Goal: Complete application form: Complete application form

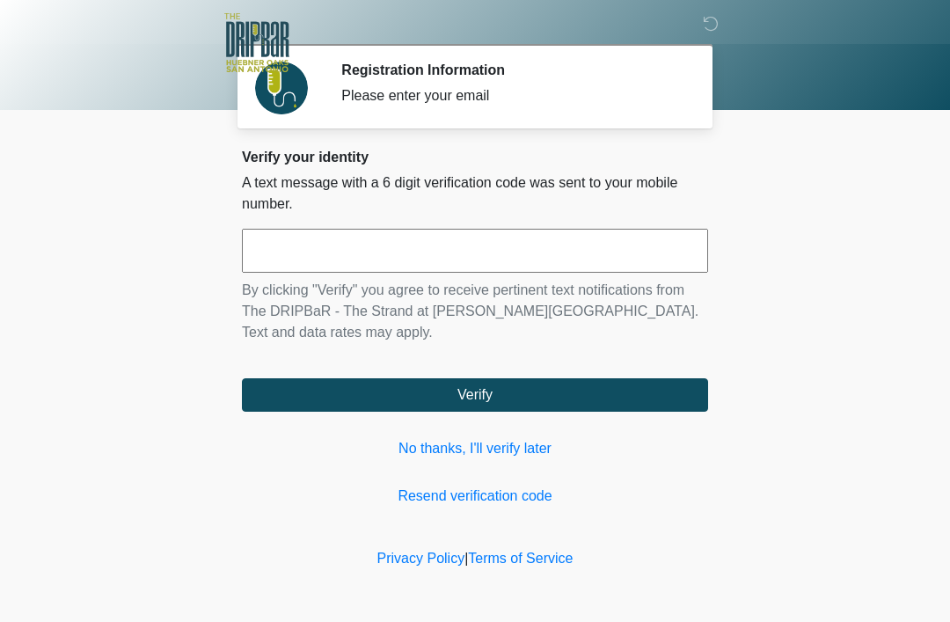
click at [376, 252] on input "text" at bounding box center [475, 251] width 466 height 44
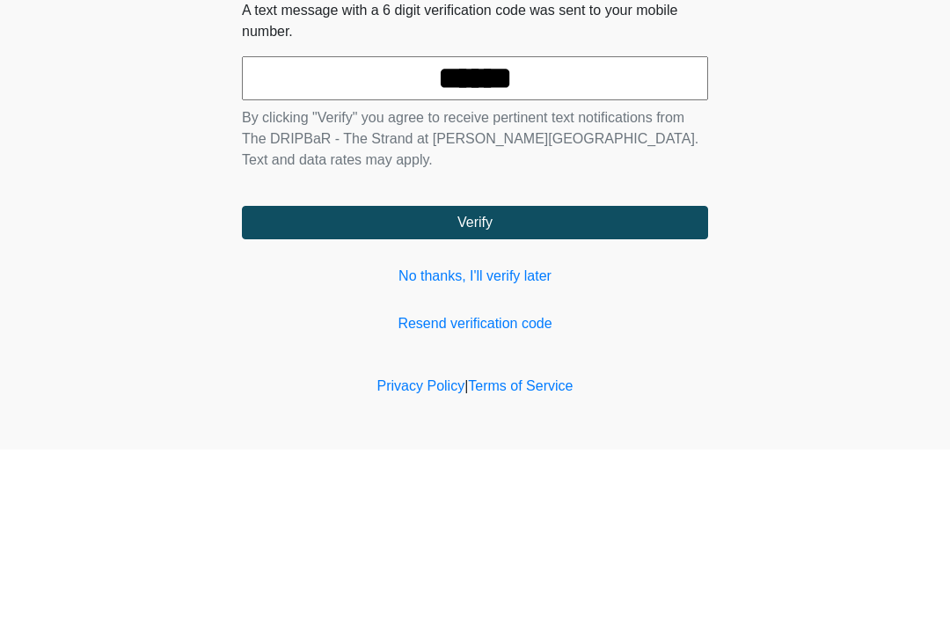
type input "******"
click at [538, 378] on button "Verify" at bounding box center [475, 394] width 466 height 33
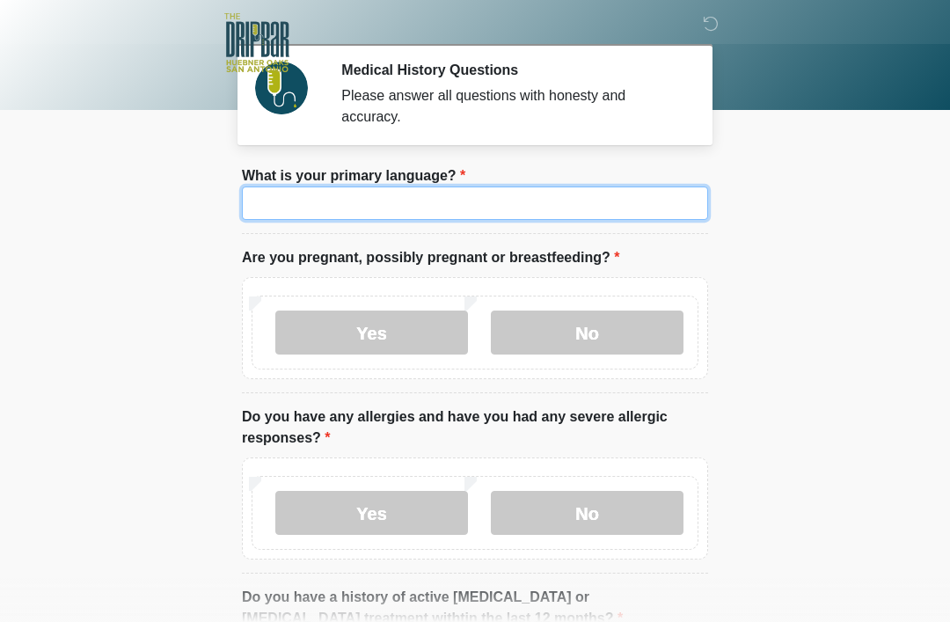
click at [275, 203] on input "What is your primary language?" at bounding box center [475, 203] width 466 height 33
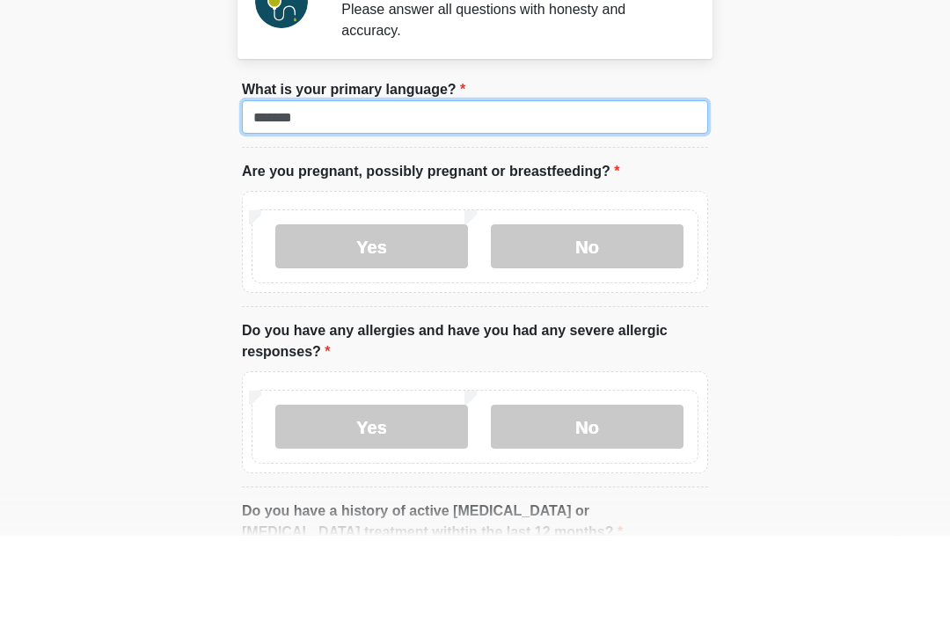
type input "*******"
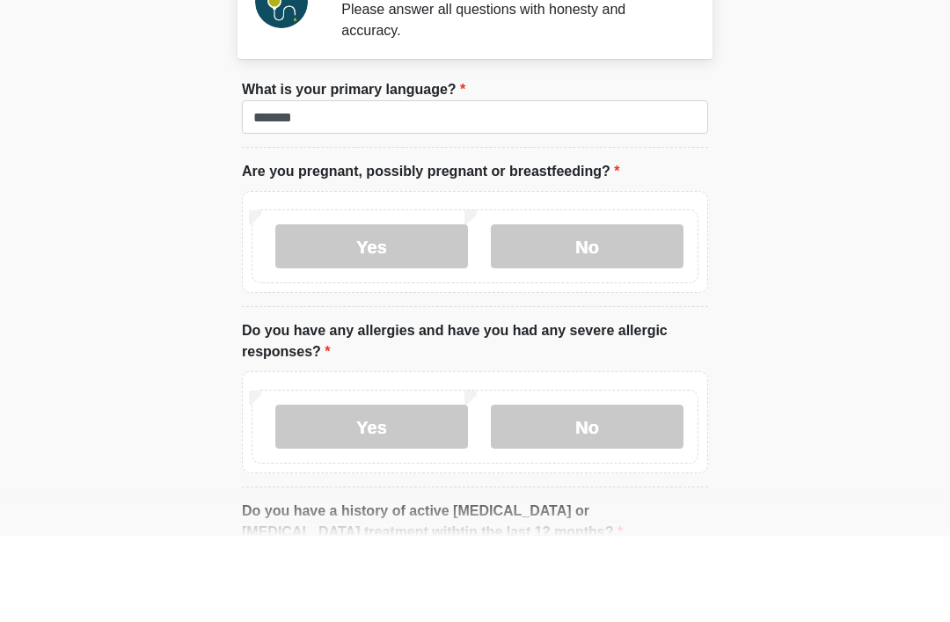
click at [593, 311] on label "No" at bounding box center [587, 333] width 193 height 44
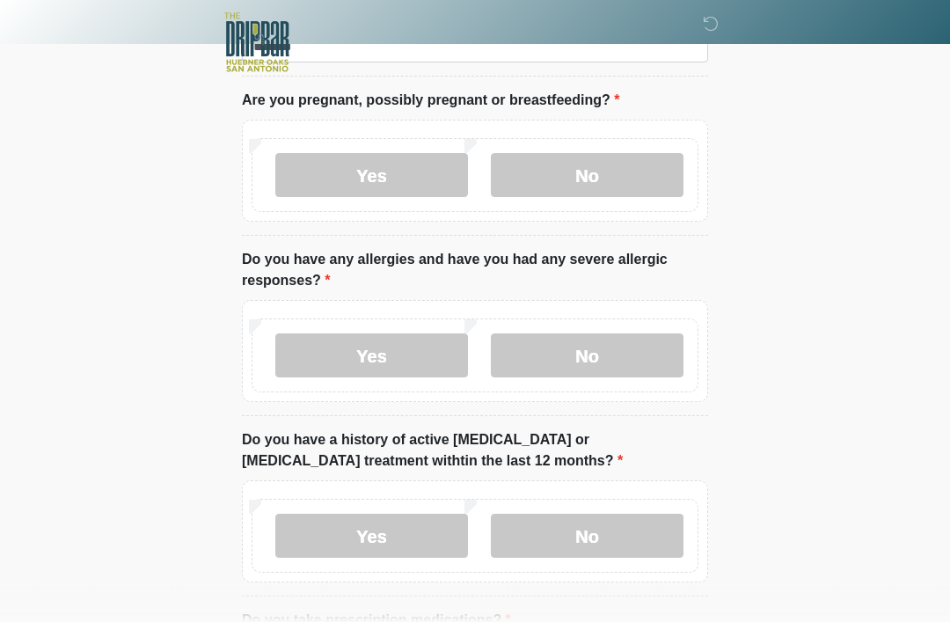
click at [393, 348] on label "Yes" at bounding box center [371, 356] width 193 height 44
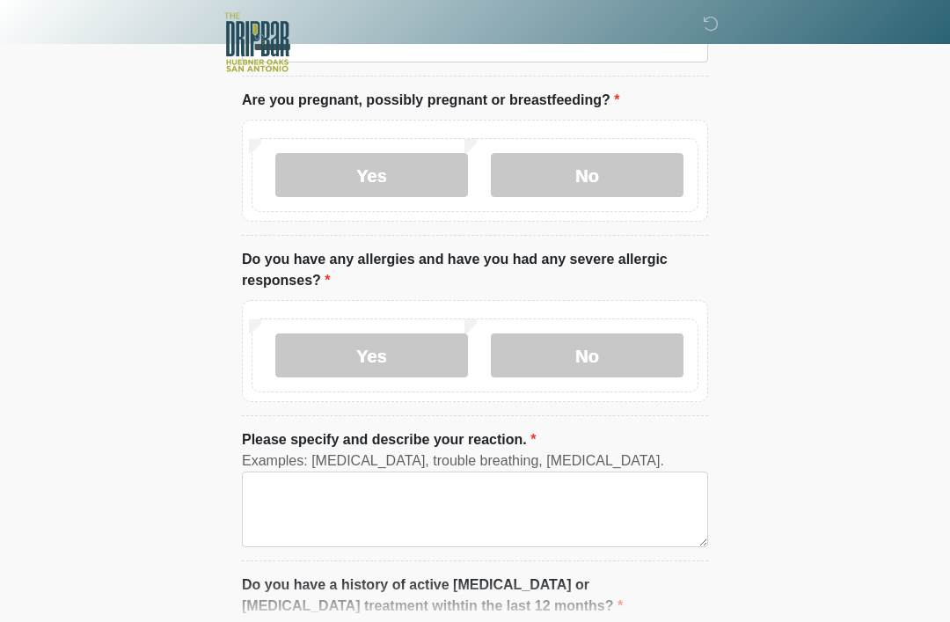
scroll to position [157, 0]
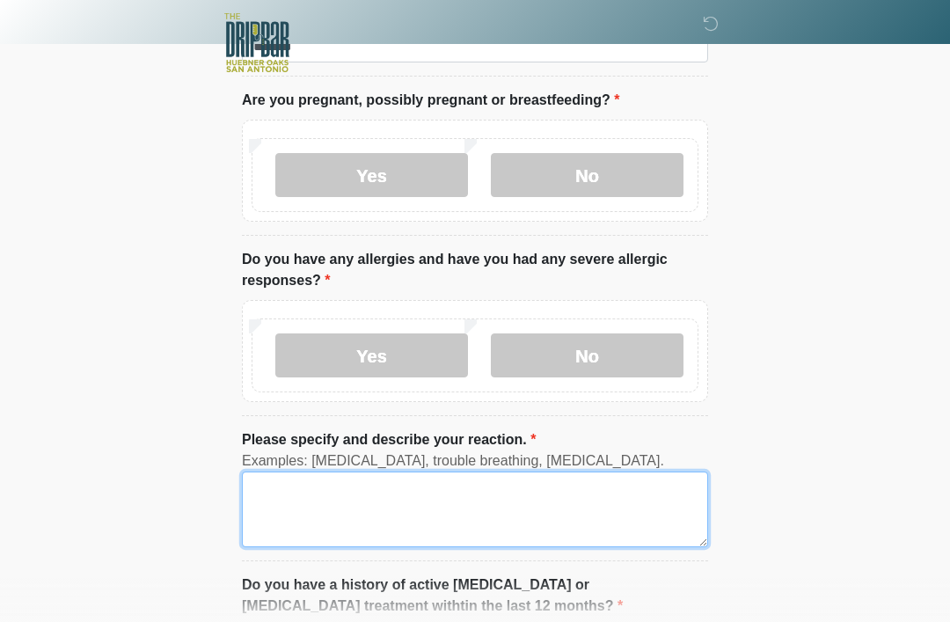
click at [436, 511] on textarea "Please specify and describe your reaction." at bounding box center [475, 510] width 466 height 76
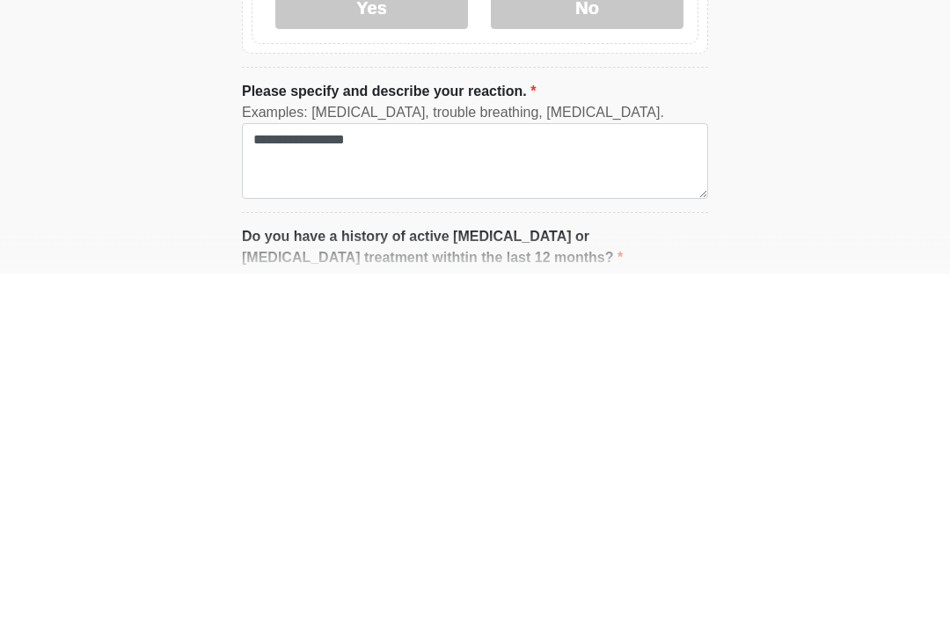
scroll to position [506, 0]
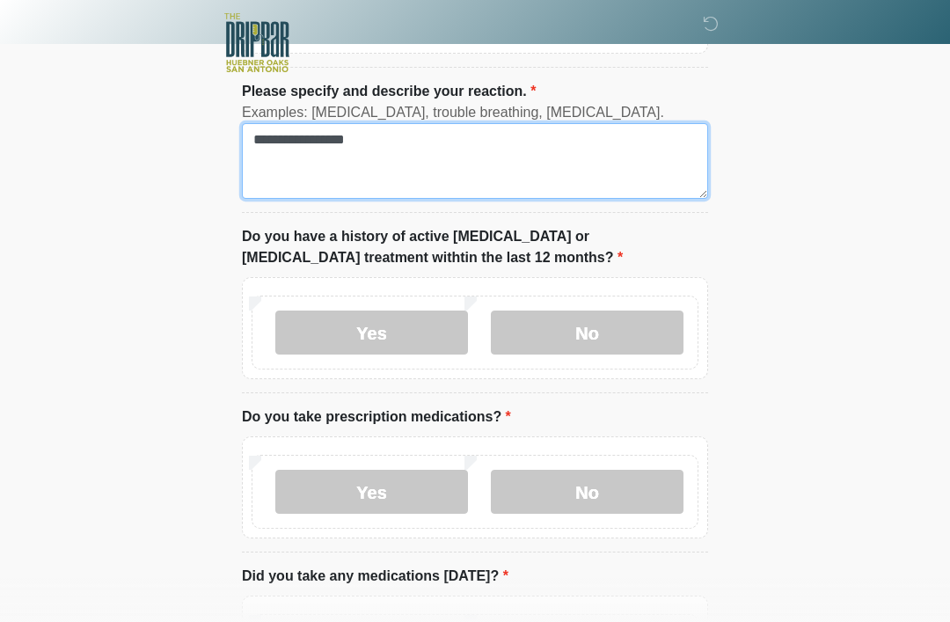
type textarea "**********"
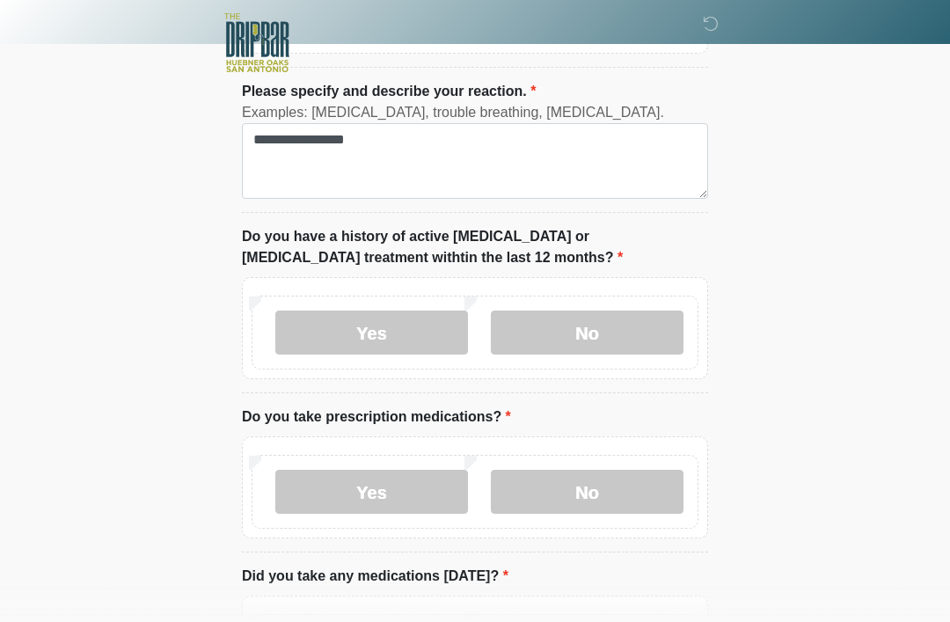
click at [621, 319] on label "No" at bounding box center [587, 333] width 193 height 44
click at [386, 493] on label "Yes" at bounding box center [371, 492] width 193 height 44
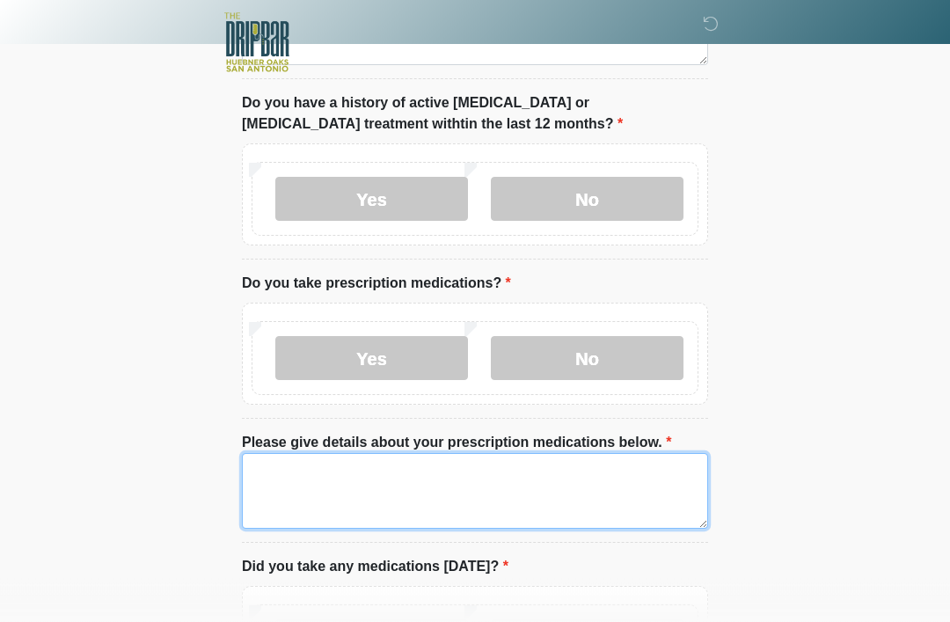
click at [532, 472] on textarea "Please give details about your prescription medications below." at bounding box center [475, 492] width 466 height 76
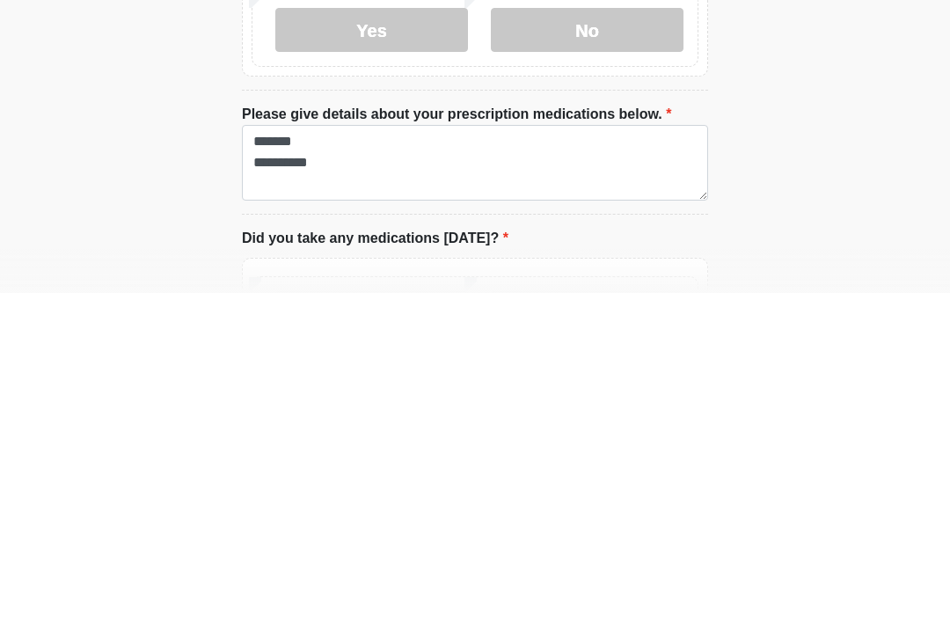
scroll to position [969, 0]
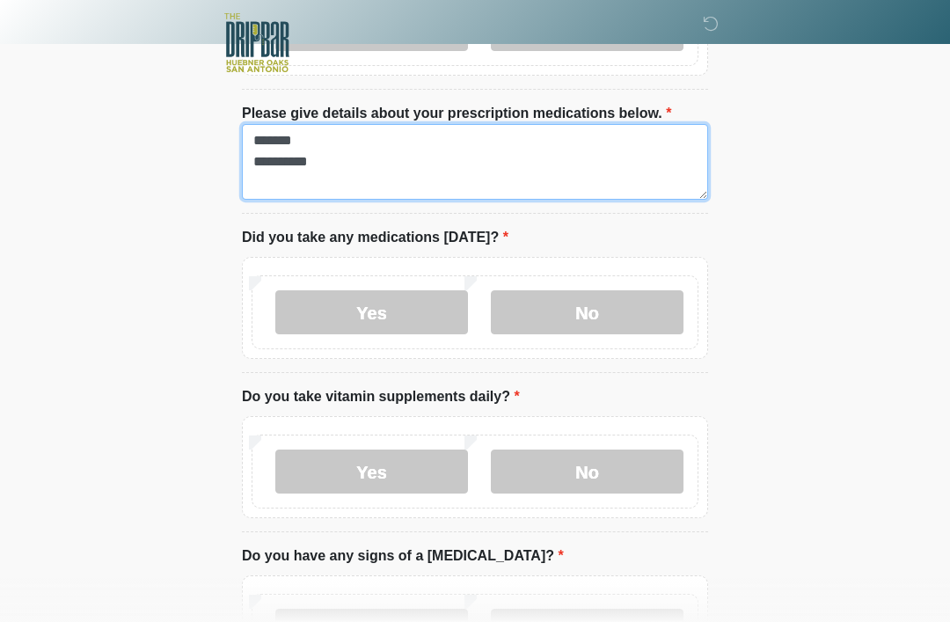
type textarea "**********"
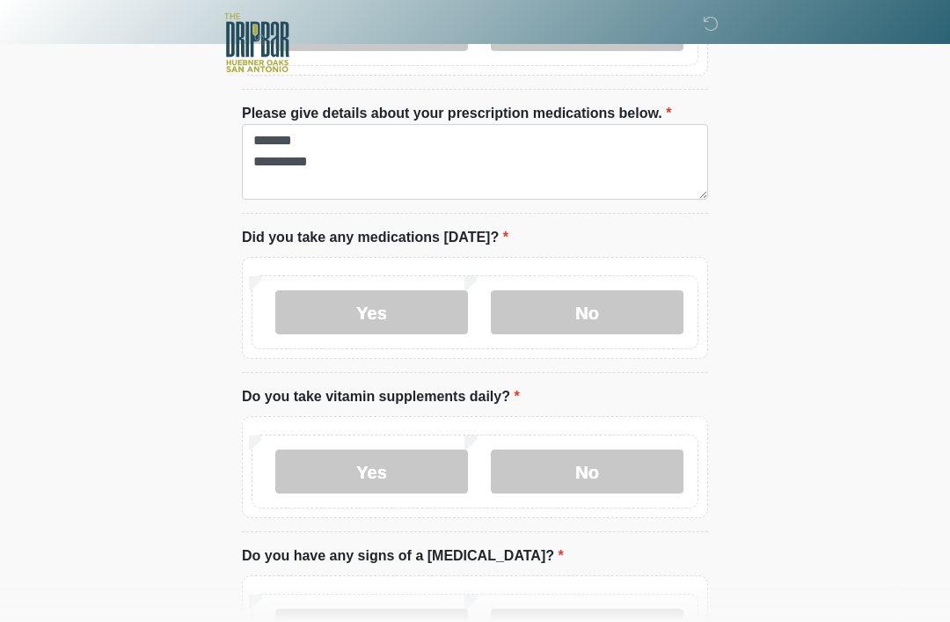
click at [414, 298] on label "Yes" at bounding box center [371, 312] width 193 height 44
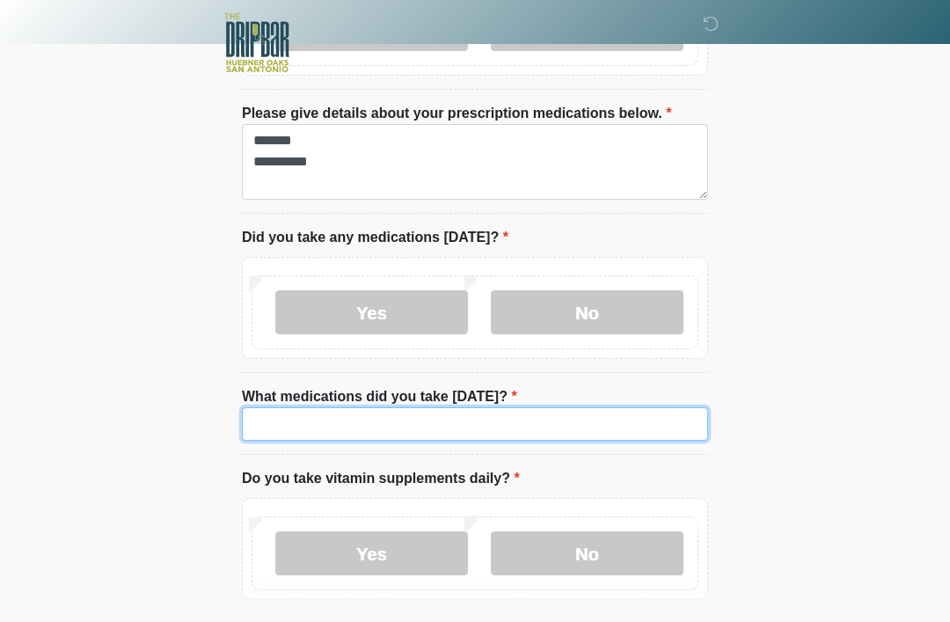
click at [471, 421] on input "What medications did you take today?" at bounding box center [475, 423] width 466 height 33
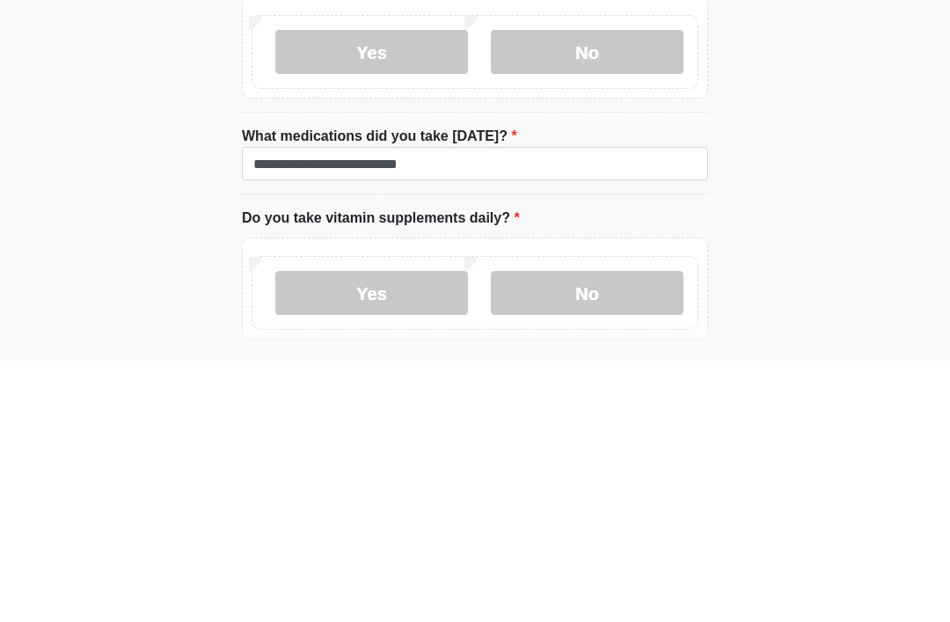
scroll to position [1230, 0]
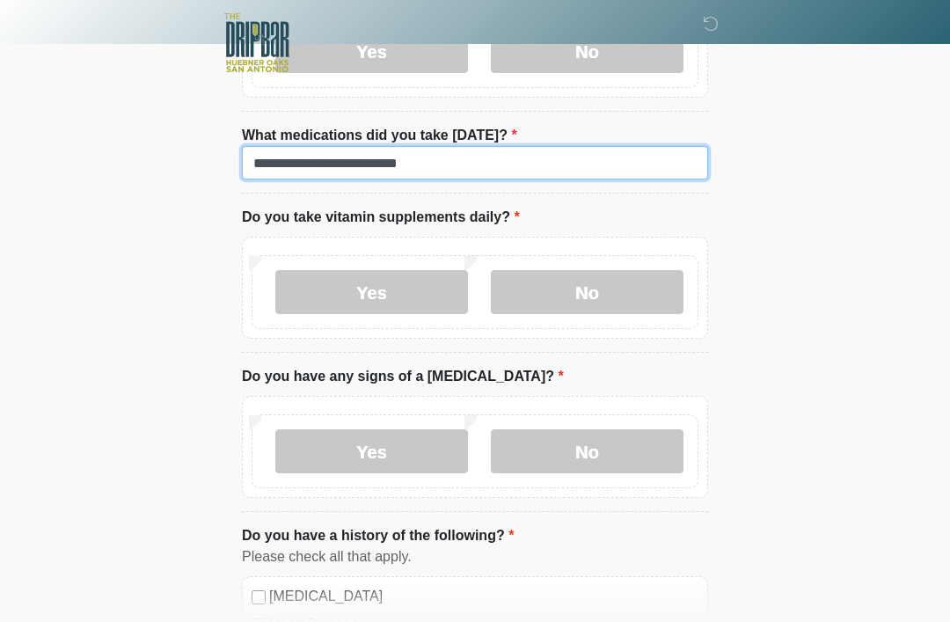
type input "**********"
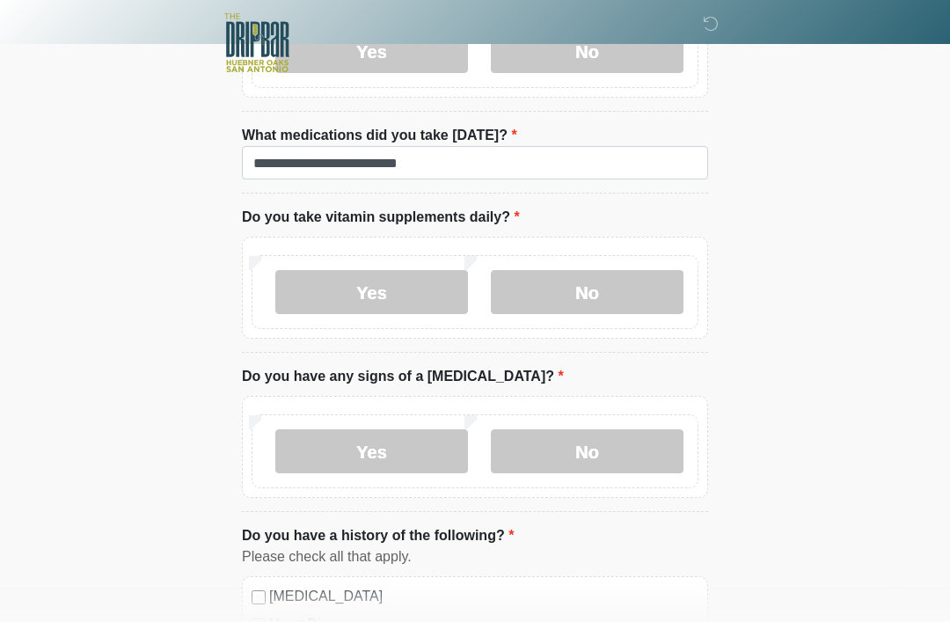
click at [611, 289] on label "No" at bounding box center [587, 292] width 193 height 44
click at [592, 453] on label "No" at bounding box center [587, 451] width 193 height 44
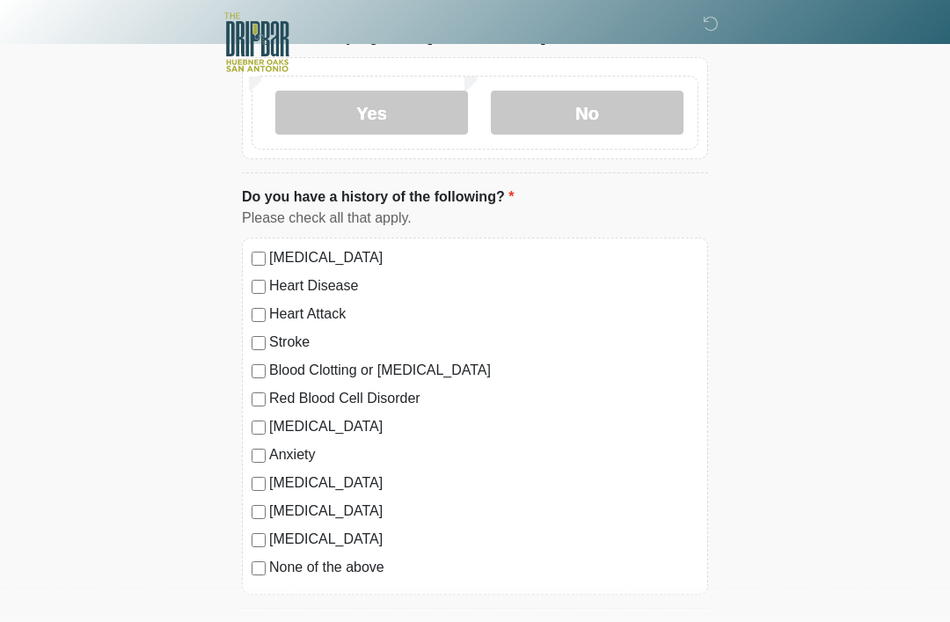
scroll to position [1569, 0]
click at [310, 425] on label "Depression" at bounding box center [483, 426] width 429 height 21
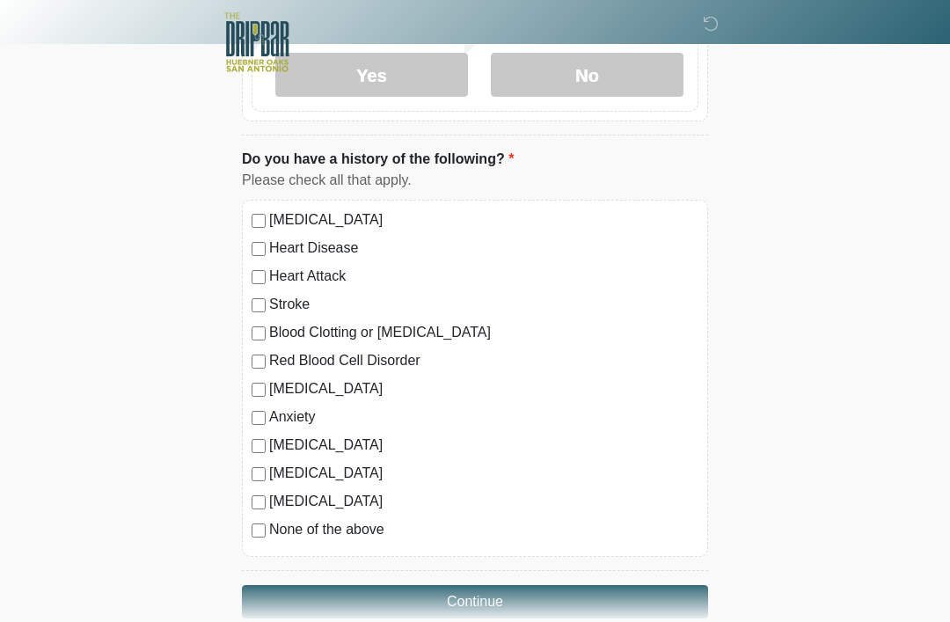
scroll to position [1607, 0]
click at [471, 590] on button "Continue" at bounding box center [475, 601] width 466 height 33
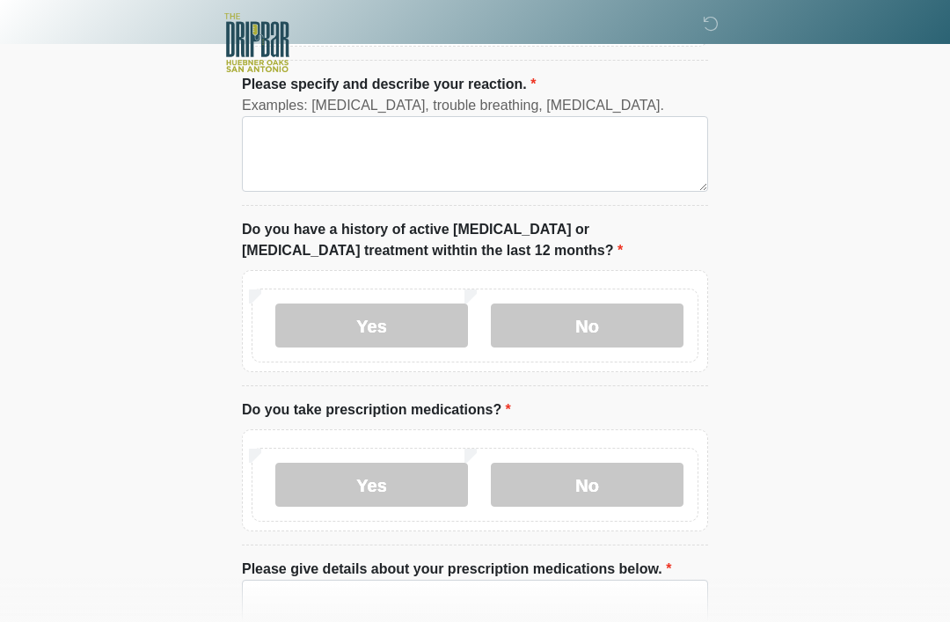
scroll to position [0, 0]
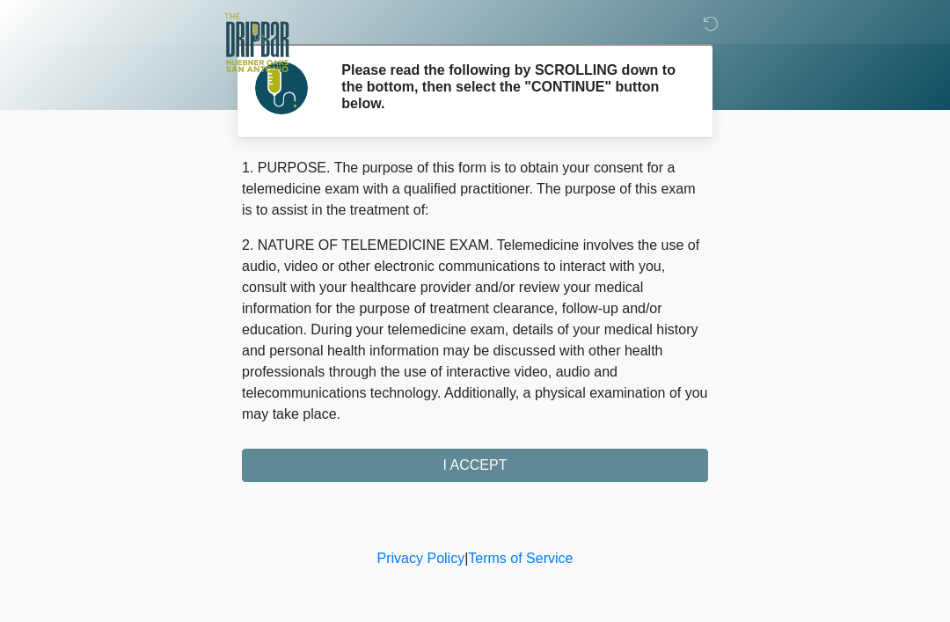
click at [510, 462] on div "1. PURPOSE. The purpose of this form is to obtain your consent for a telemedici…" at bounding box center [475, 319] width 466 height 325
click at [505, 465] on div "1. PURPOSE. The purpose of this form is to obtain your consent for a telemedici…" at bounding box center [475, 319] width 466 height 325
click at [509, 469] on div "1. PURPOSE. The purpose of this form is to obtain your consent for a telemedici…" at bounding box center [475, 319] width 466 height 325
click at [494, 460] on div "1. PURPOSE. The purpose of this form is to obtain your consent for a telemedici…" at bounding box center [475, 319] width 466 height 325
click at [479, 455] on div "1. PURPOSE. The purpose of this form is to obtain your consent for a telemedici…" at bounding box center [475, 319] width 466 height 325
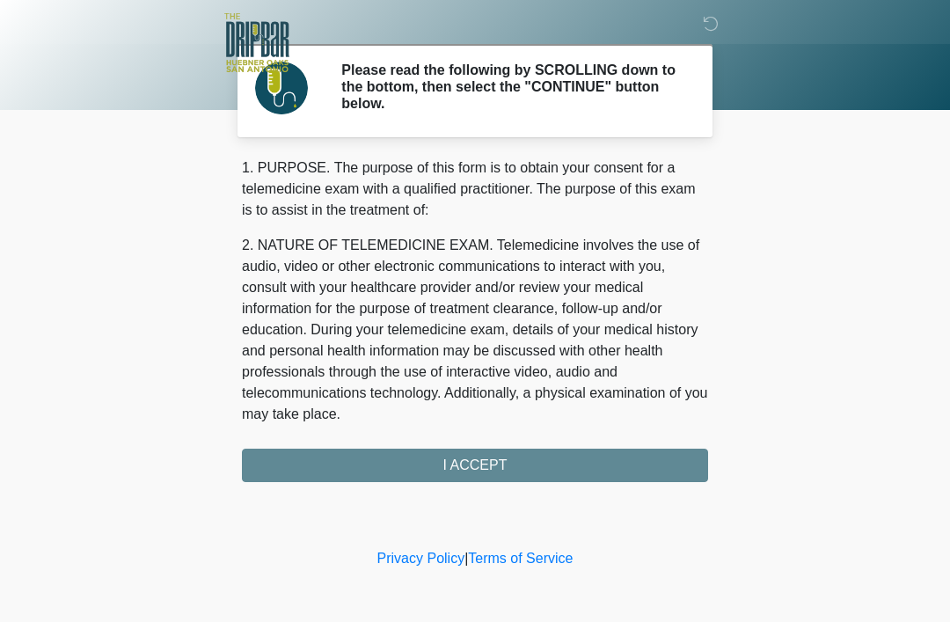
click at [479, 454] on div "1. PURPOSE. The purpose of this form is to obtain your consent for a telemedici…" at bounding box center [475, 319] width 466 height 325
click at [480, 465] on div "1. PURPOSE. The purpose of this form is to obtain your consent for a telemedici…" at bounding box center [475, 319] width 466 height 325
click at [462, 341] on p "2. NATURE OF TELEMEDICINE EXAM. Telemedicine involves the use of audio, video o…" at bounding box center [475, 330] width 466 height 190
click at [545, 336] on p "2. NATURE OF TELEMEDICINE EXAM. Telemedicine involves the use of audio, video o…" at bounding box center [475, 330] width 466 height 190
click at [503, 458] on div "1. PURPOSE. The purpose of this form is to obtain your consent for a telemedici…" at bounding box center [475, 319] width 466 height 325
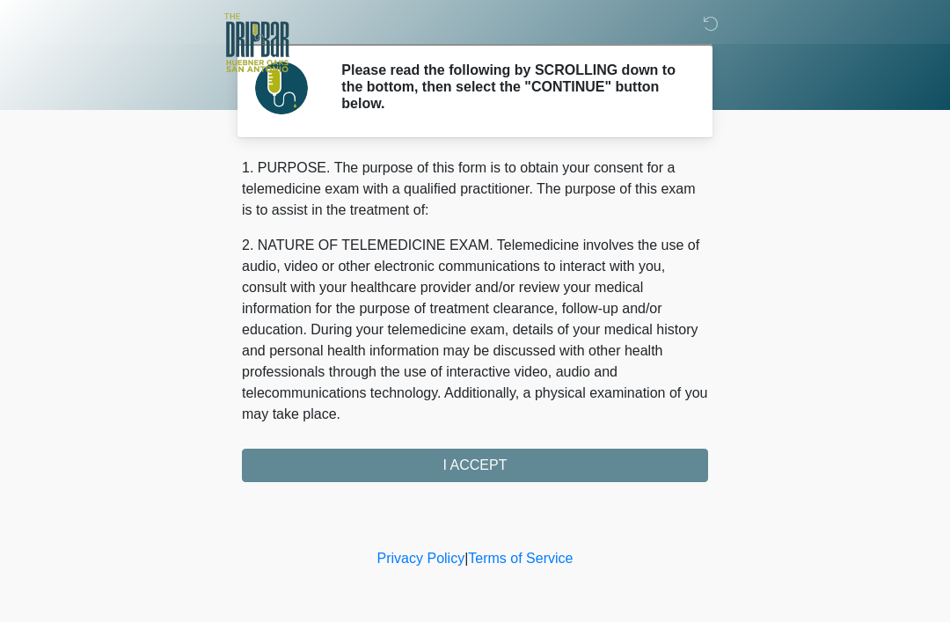
click at [502, 457] on div "1. PURPOSE. The purpose of this form is to obtain your consent for a telemedici…" at bounding box center [475, 319] width 466 height 325
click at [482, 472] on div "1. PURPOSE. The purpose of this form is to obtain your consent for a telemedici…" at bounding box center [475, 319] width 466 height 325
click at [472, 476] on div "1. PURPOSE. The purpose of this form is to obtain your consent for a telemedici…" at bounding box center [475, 319] width 466 height 325
click at [472, 475] on div "1. PURPOSE. The purpose of this form is to obtain your consent for a telemedici…" at bounding box center [475, 319] width 466 height 325
click at [494, 473] on div "1. PURPOSE. The purpose of this form is to obtain your consent for a telemedici…" at bounding box center [475, 319] width 466 height 325
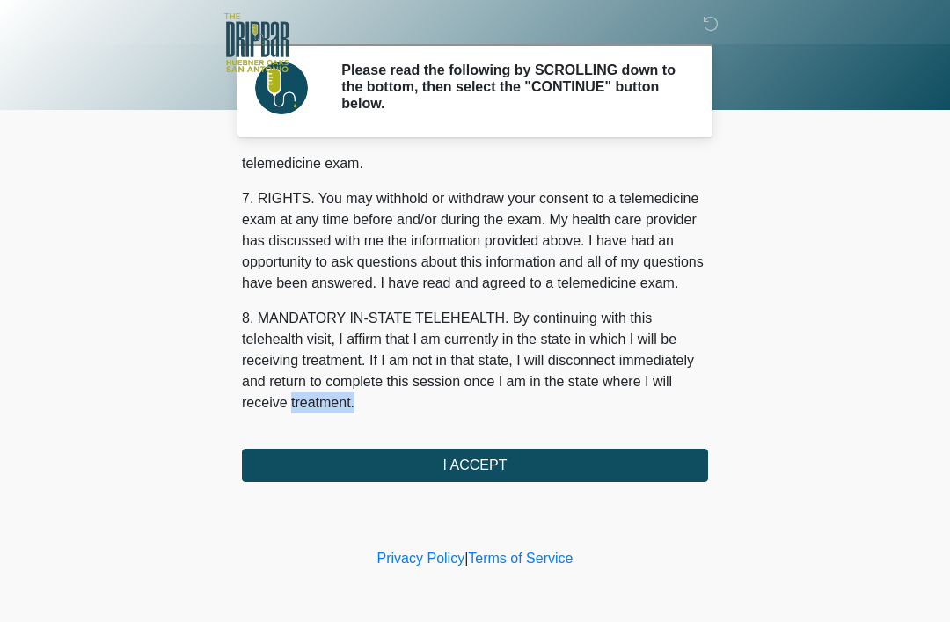
scroll to position [772, 0]
click at [495, 459] on button "I ACCEPT" at bounding box center [475, 465] width 466 height 33
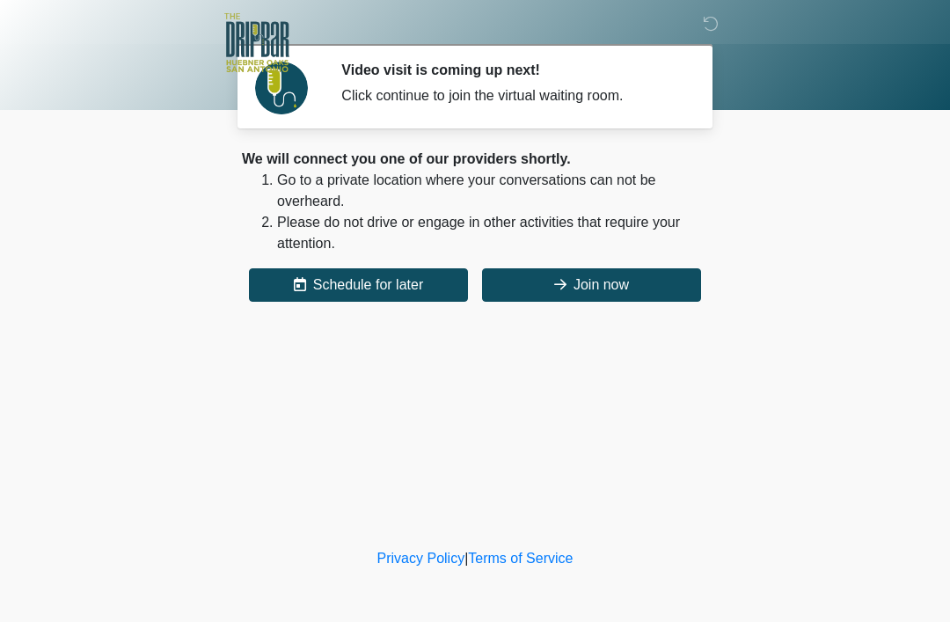
click at [591, 277] on button "Join now" at bounding box center [591, 284] width 219 height 33
click at [596, 290] on button "Join now" at bounding box center [591, 284] width 219 height 33
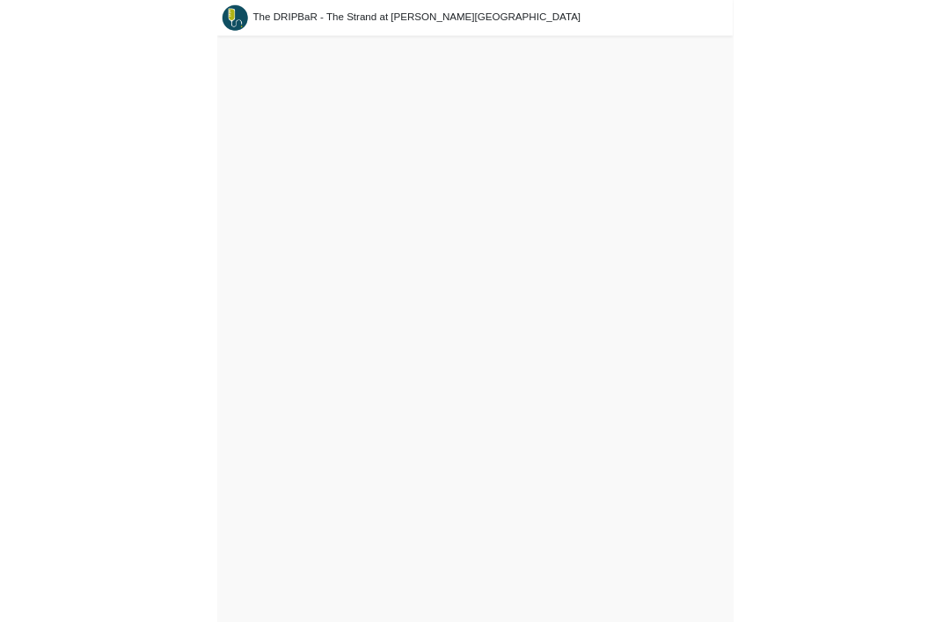
scroll to position [5, 0]
